Goal: Check status: Check status

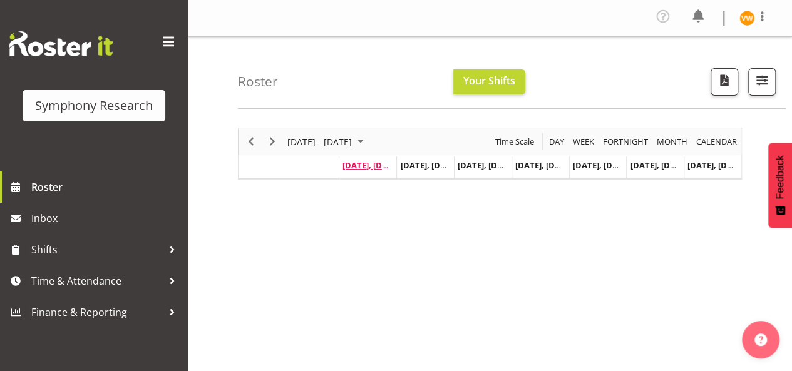
click at [383, 163] on span "[DATE], [DATE]" at bounding box center [370, 165] width 57 height 11
click at [306, 143] on span "[DATE] - [DATE]" at bounding box center [319, 142] width 67 height 16
click at [644, 273] on div "[DATE] - [DATE] [DATE] Day Week Fortnight Month calendar Month Agenda Time Scal…" at bounding box center [515, 368] width 554 height 501
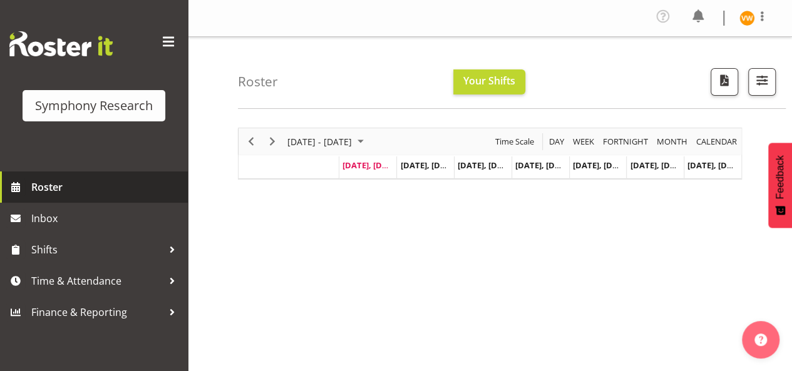
click at [53, 188] on span "Roster" at bounding box center [106, 187] width 150 height 19
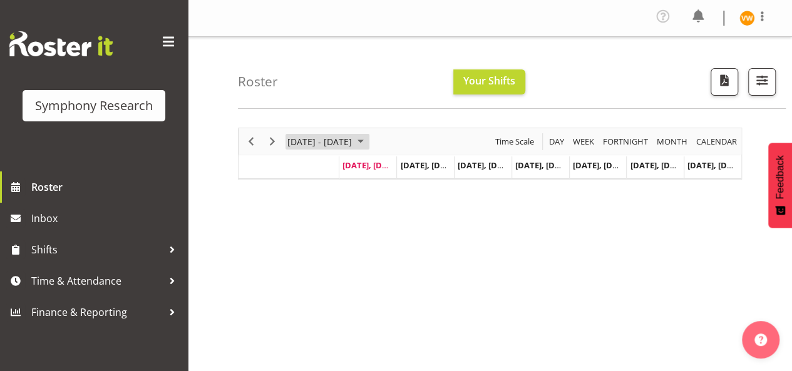
click at [368, 143] on span "September 08 - 14, 2025" at bounding box center [360, 142] width 15 height 16
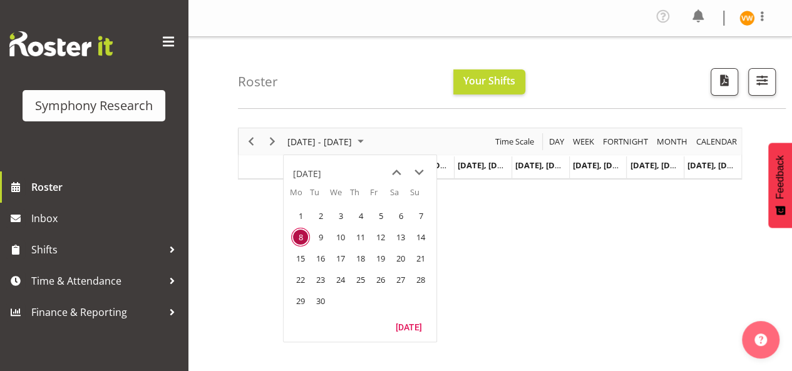
click at [300, 234] on span "8" at bounding box center [300, 237] width 19 height 19
click at [522, 250] on div "[DATE] - [DATE] [DATE] Day Week Fortnight Month calendar Month Agenda Time Scal…" at bounding box center [515, 368] width 554 height 501
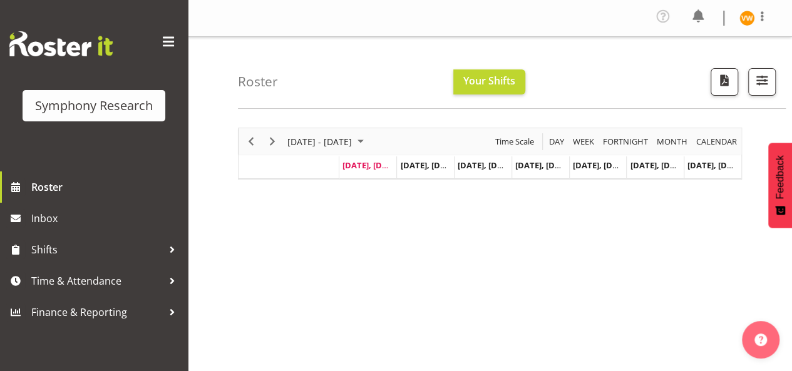
click at [361, 171] on td "[DATE], [DATE]" at bounding box center [368, 168] width 58 height 23
click at [506, 269] on div "[DATE] - [DATE] [DATE] Day Week Fortnight Month calendar Month Agenda Time Scal…" at bounding box center [515, 368] width 554 height 501
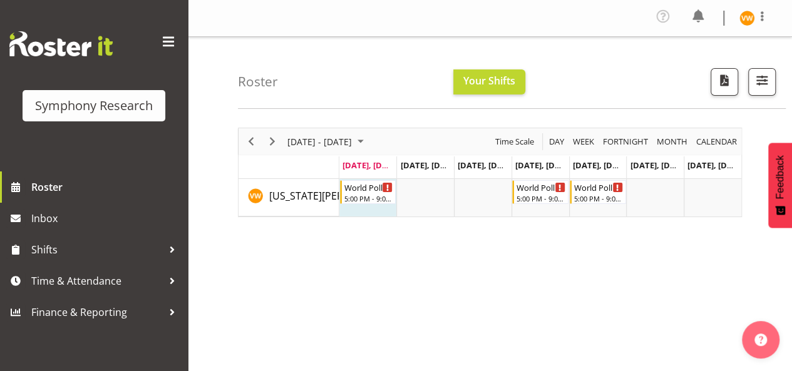
click at [437, 314] on div "[DATE] - [DATE] [DATE] Day Week Fortnight Month calendar Month Agenda Time Scal…" at bounding box center [515, 368] width 554 height 501
